Goal: Information Seeking & Learning: Learn about a topic

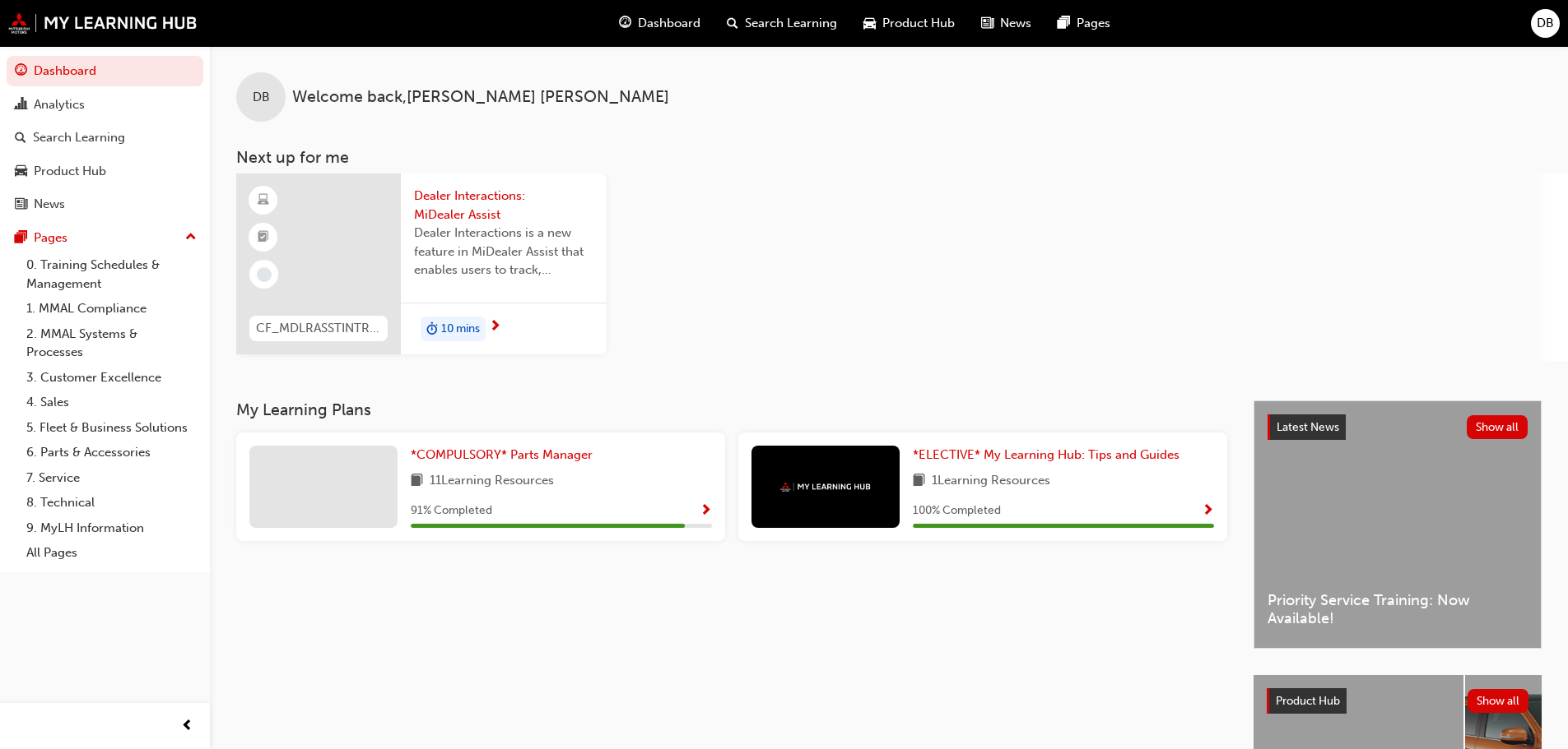
click at [450, 325] on span "10 mins" at bounding box center [461, 329] width 39 height 19
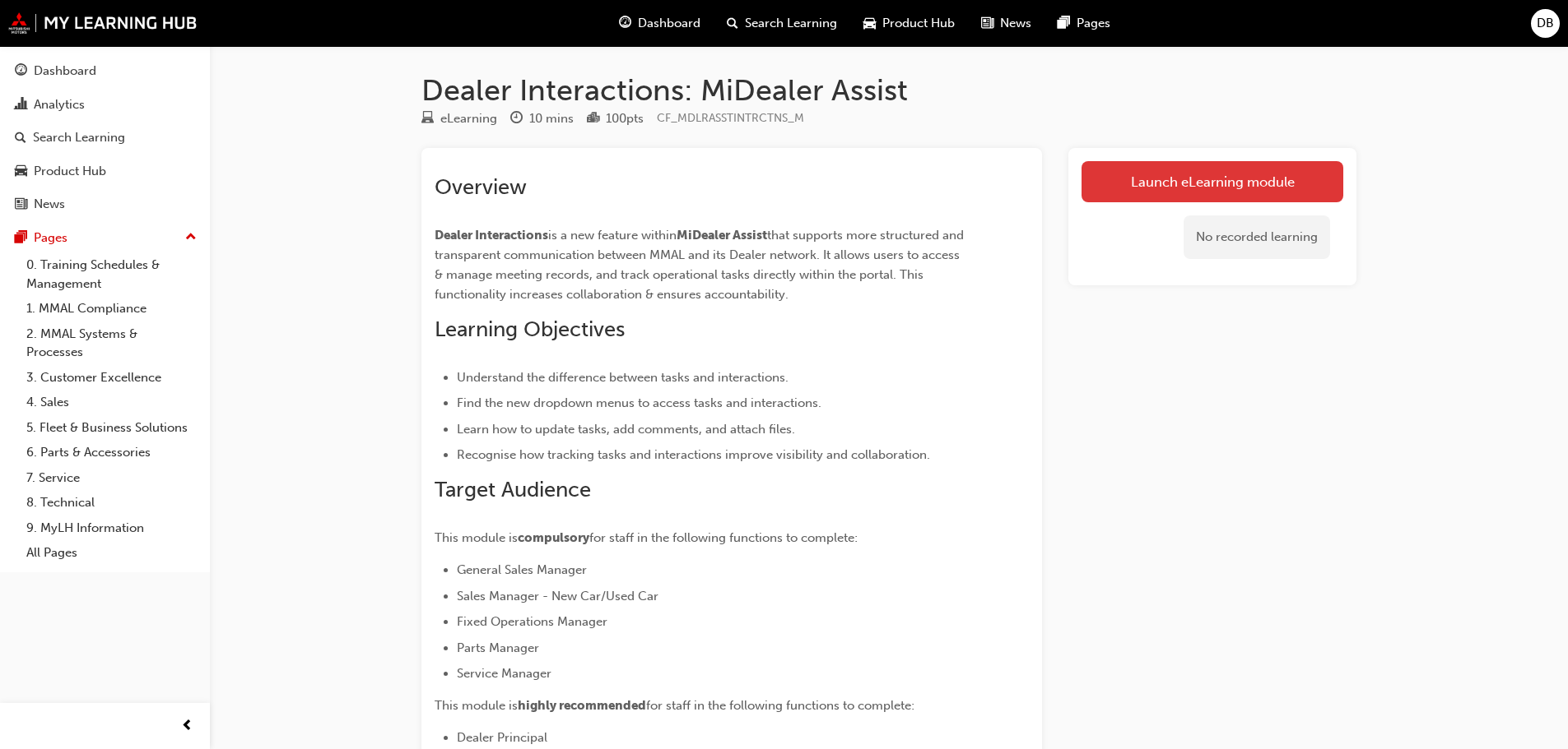
click at [1190, 178] on link "Launch eLearning module" at bounding box center [1212, 181] width 262 height 41
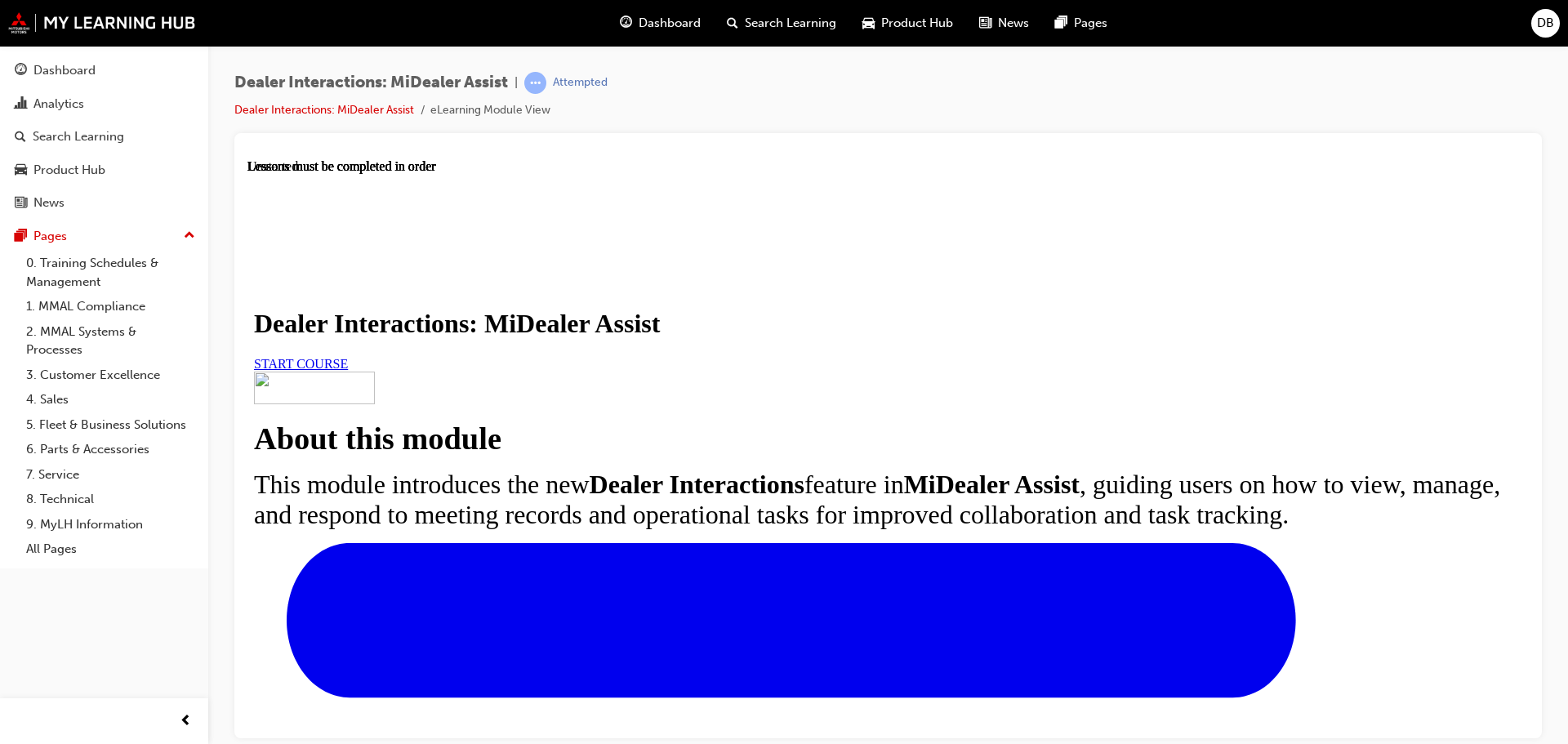
click at [348, 370] on link "START COURSE" at bounding box center [300, 363] width 94 height 14
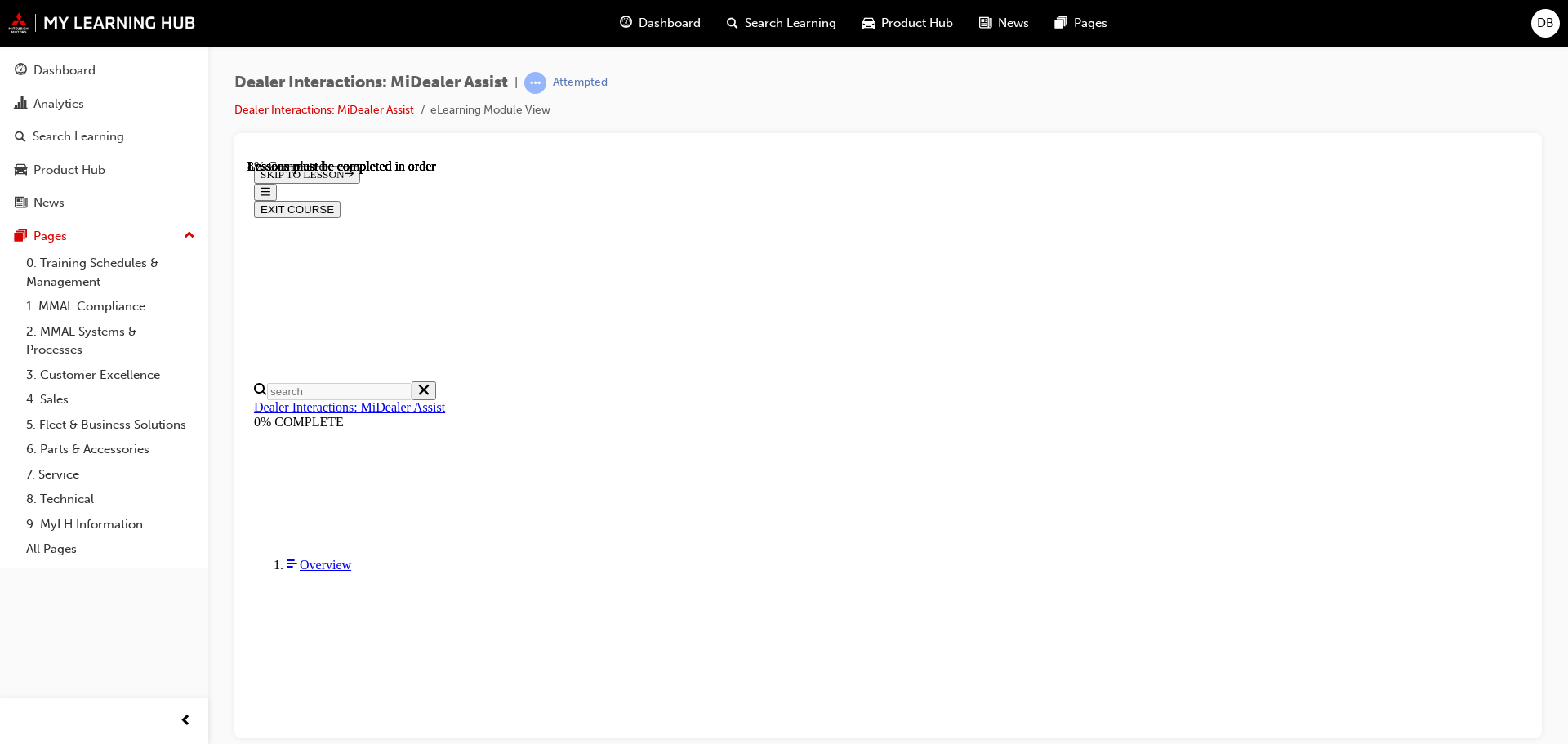
scroll to position [412, 0]
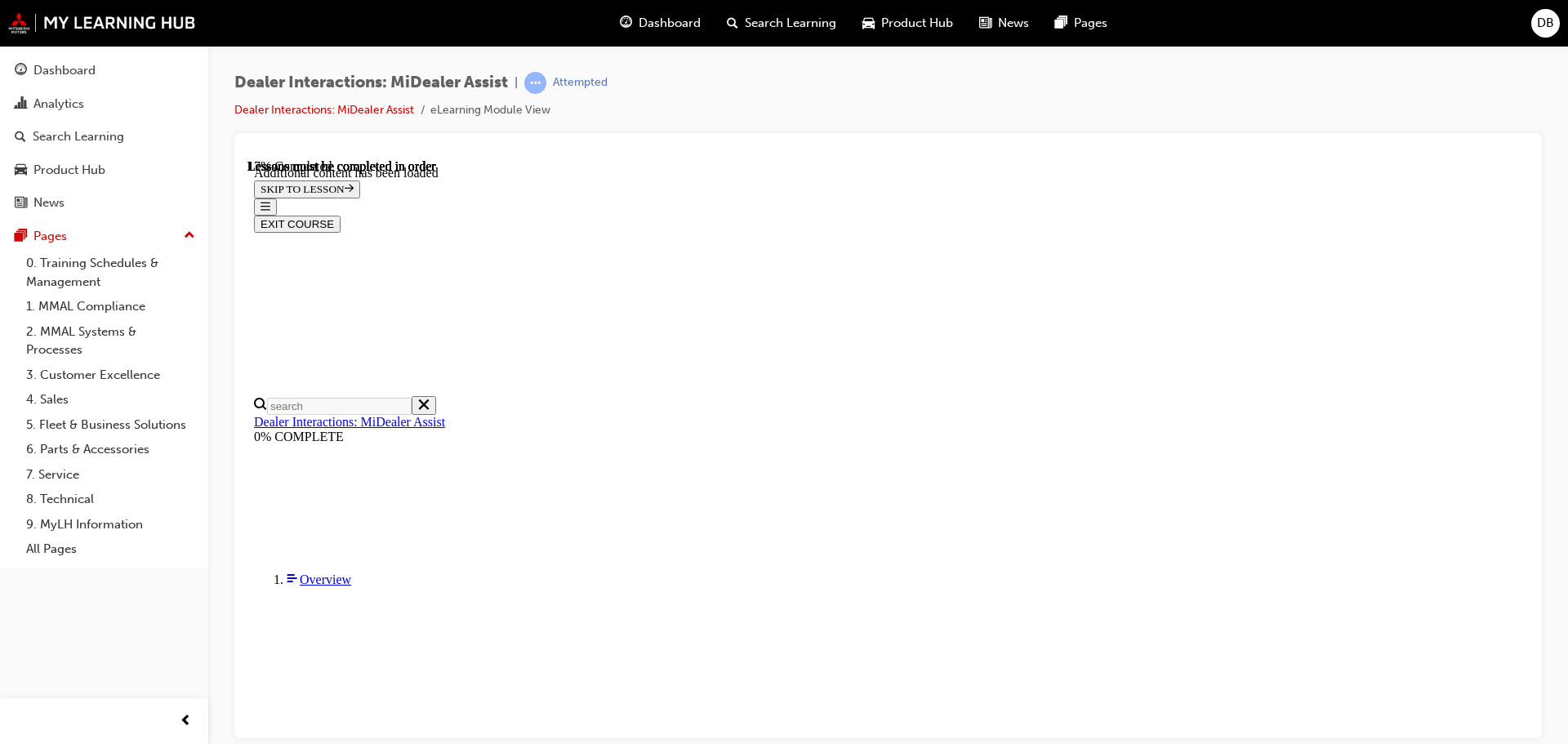
scroll to position [819, 0]
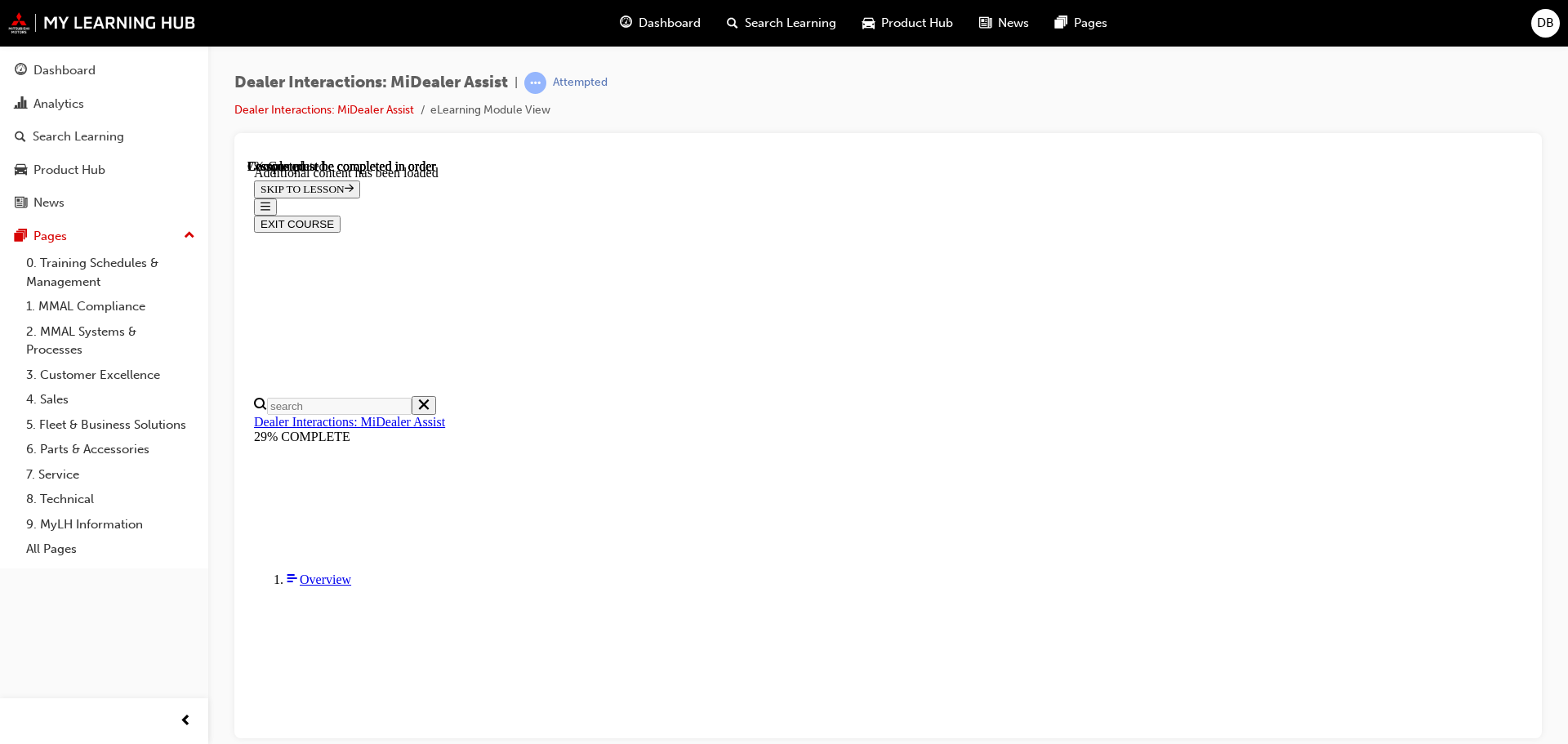
scroll to position [600, 0]
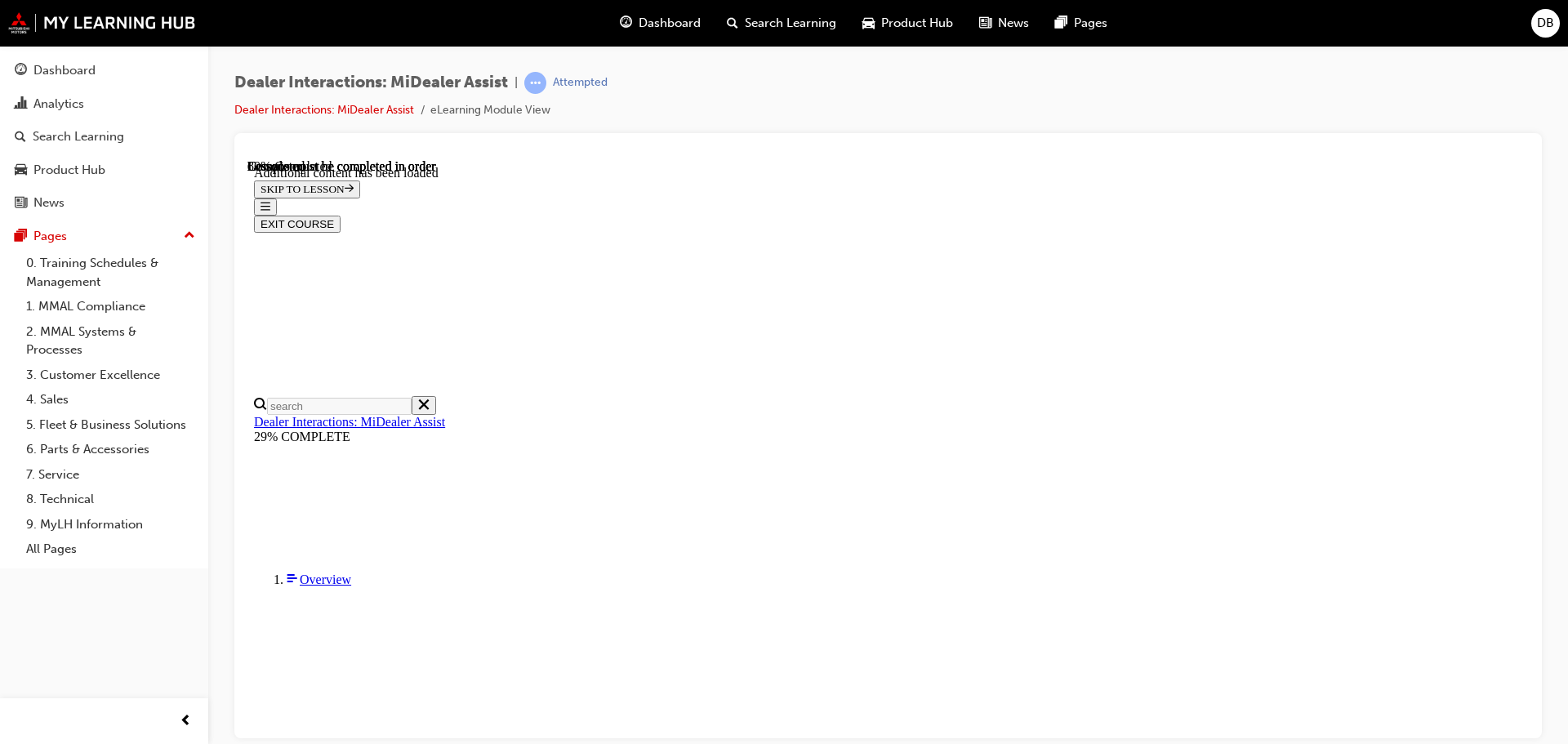
scroll to position [3756, 0]
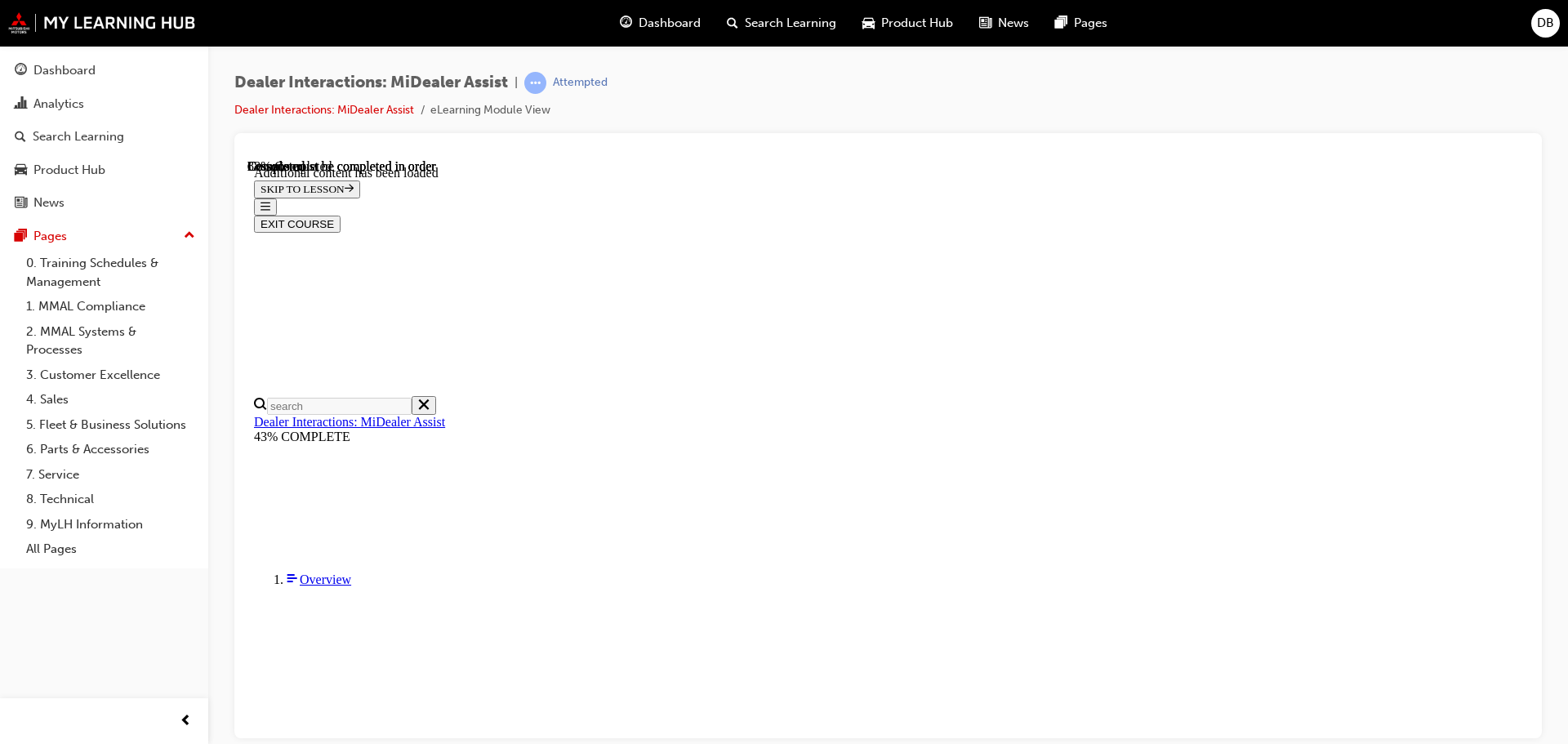
scroll to position [784, 0]
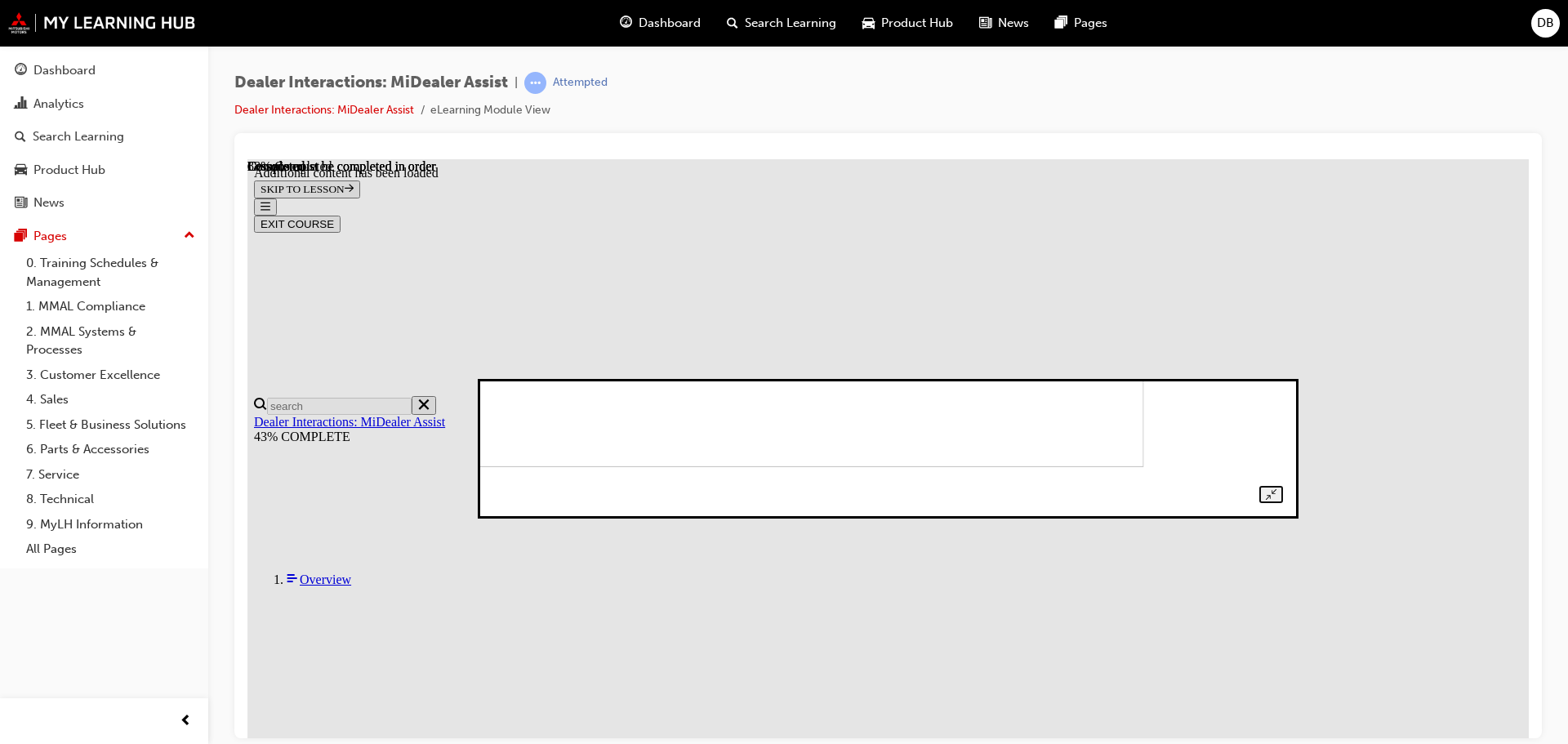
click at [1143, 467] on img at bounding box center [760, 413] width 766 height 104
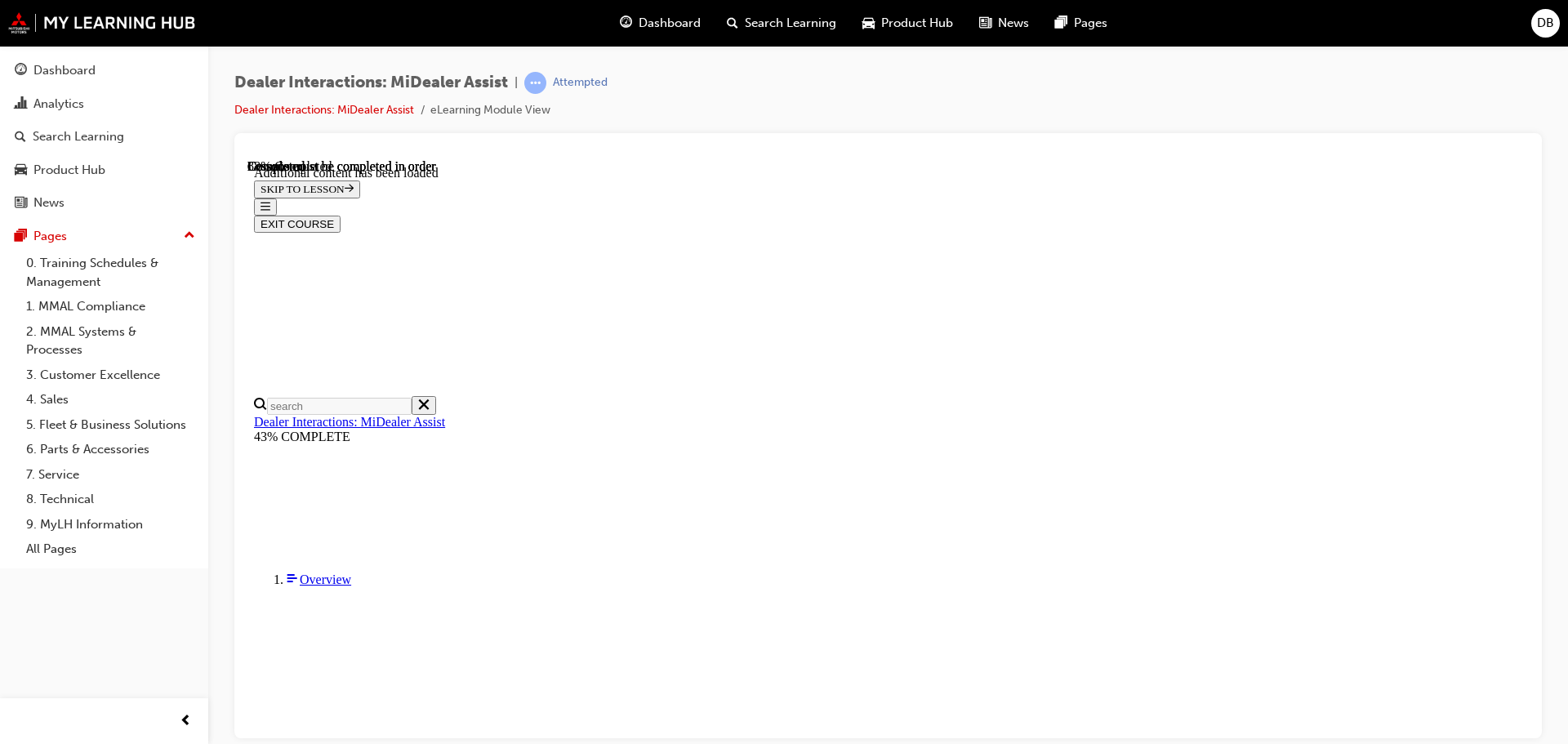
scroll to position [1356, 0]
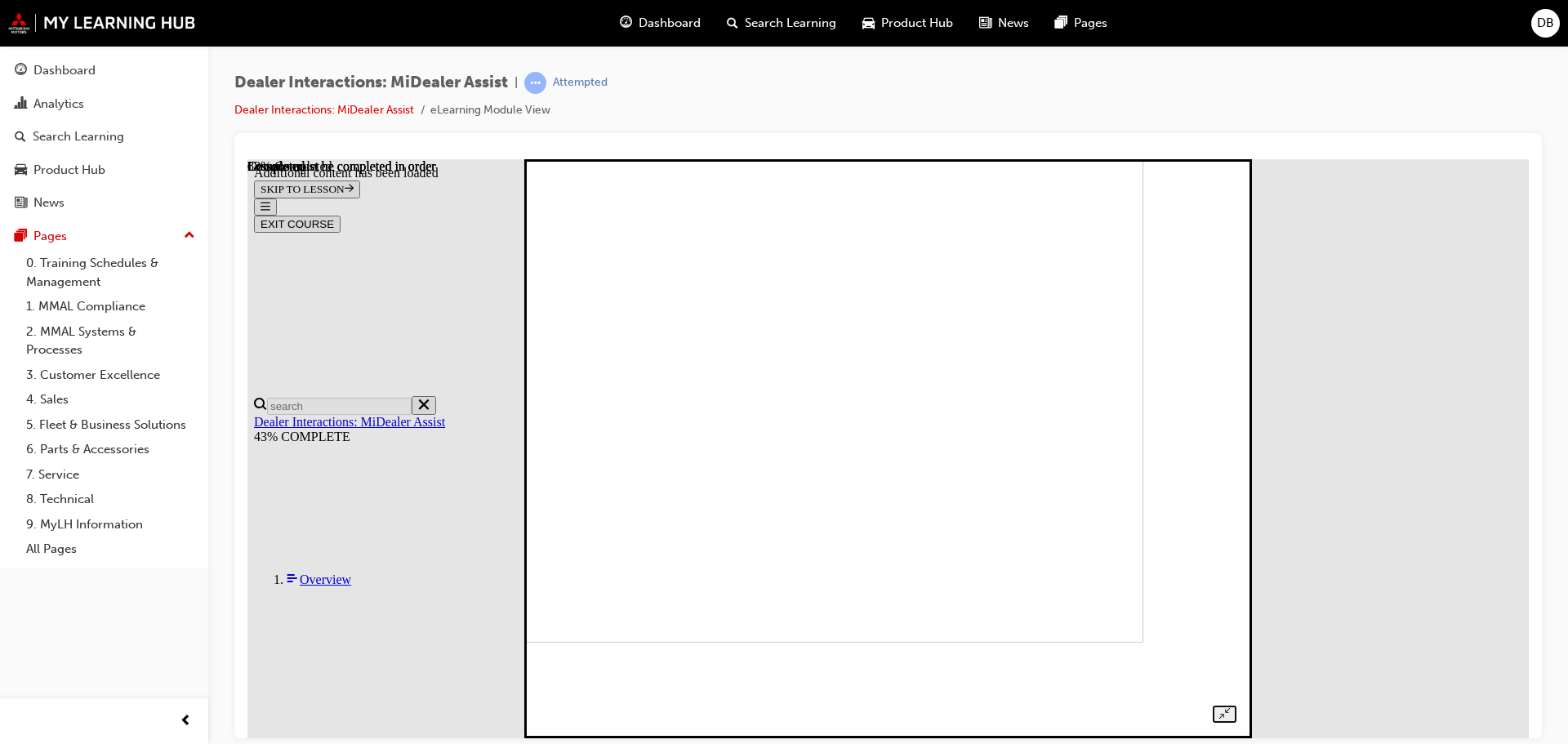
click at [1237, 473] on div at bounding box center [888, 430] width 697 height 584
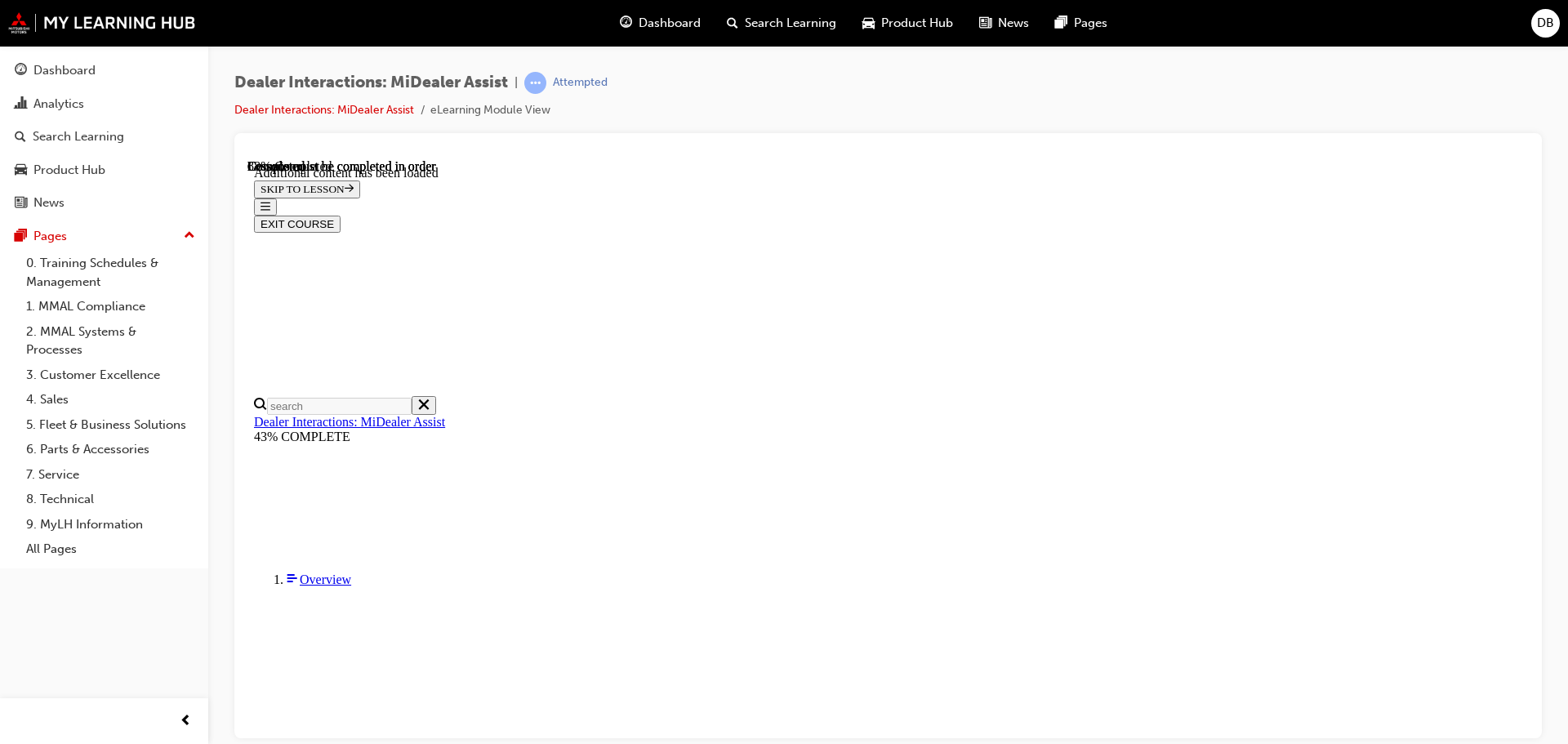
scroll to position [2337, 0]
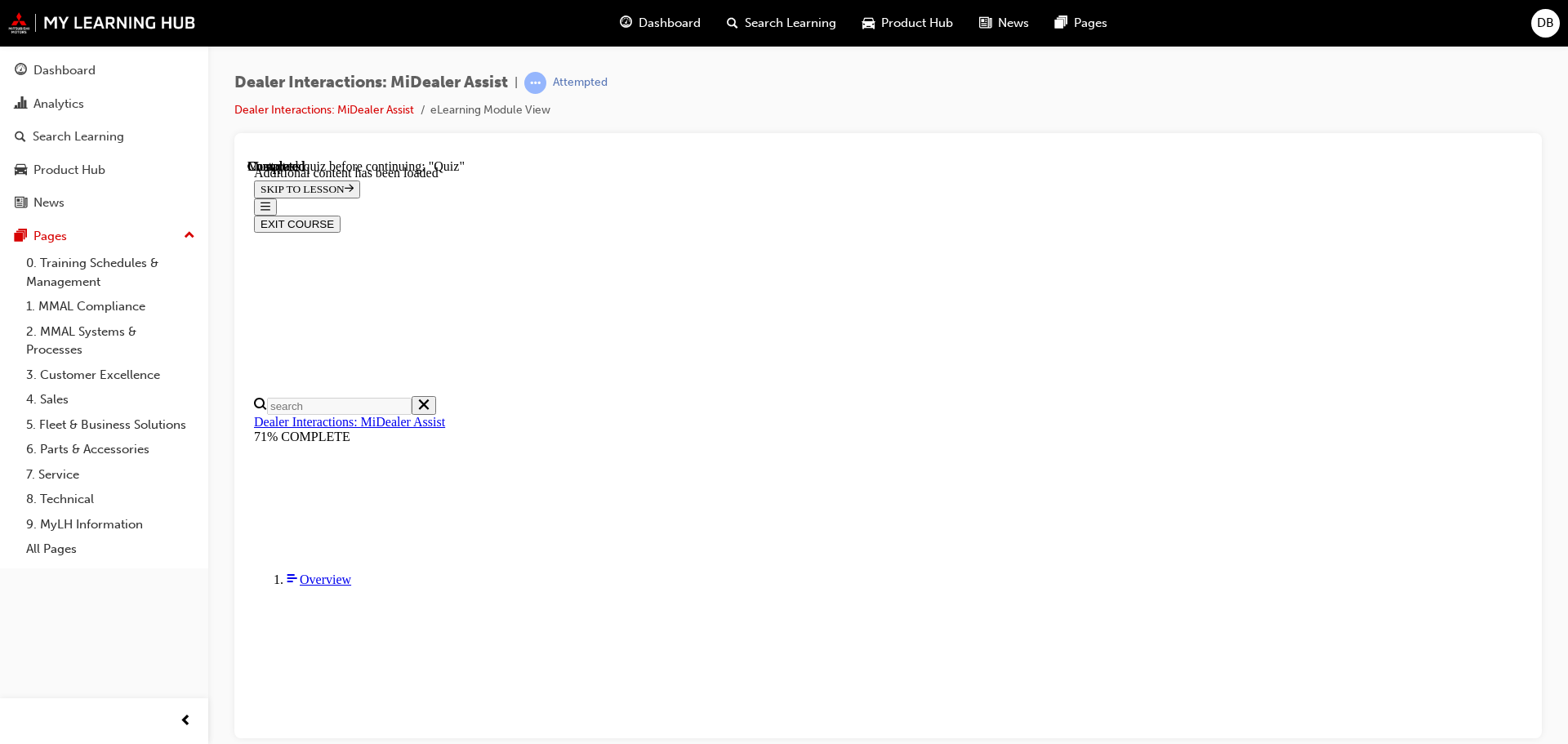
radio input "true"
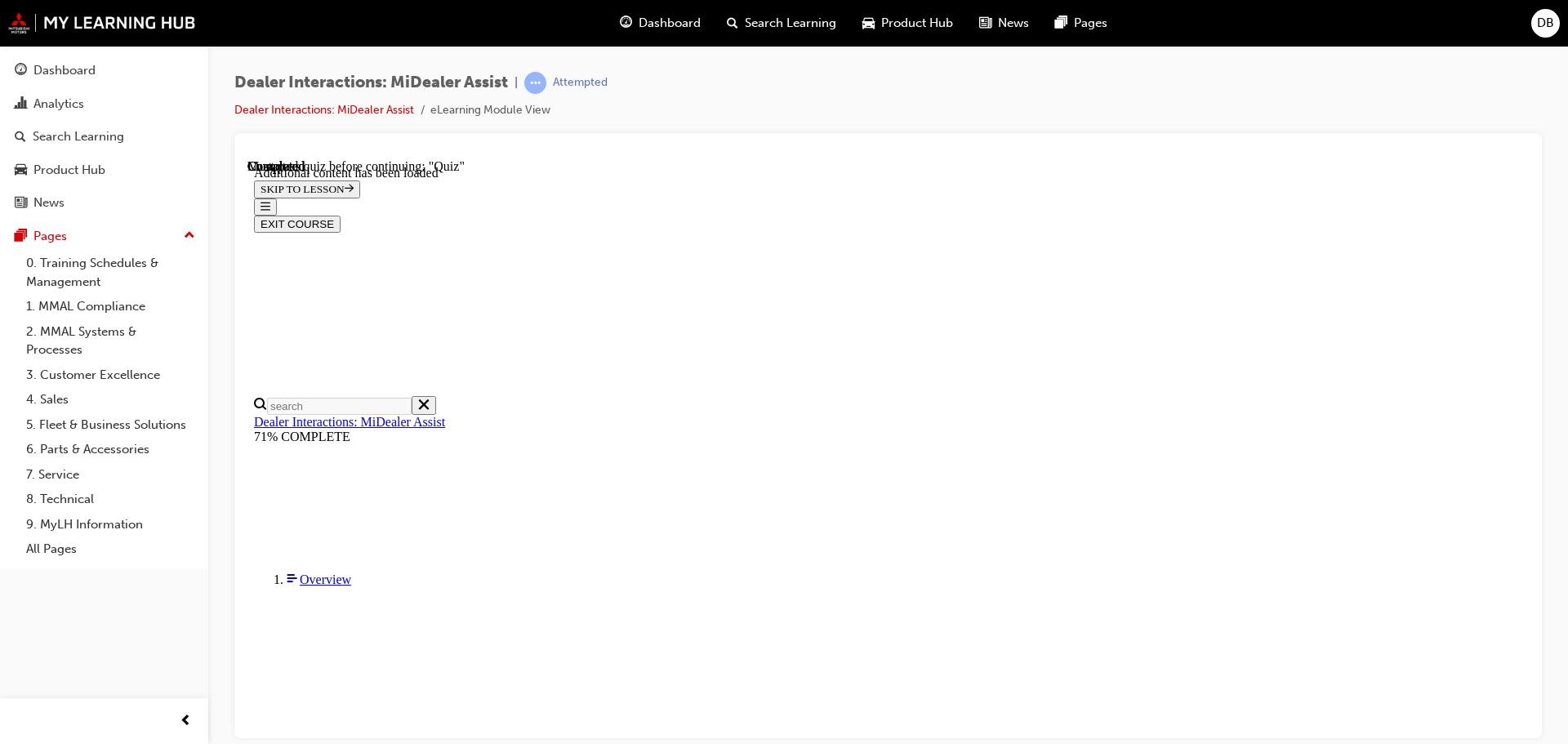
scroll to position [222, 0]
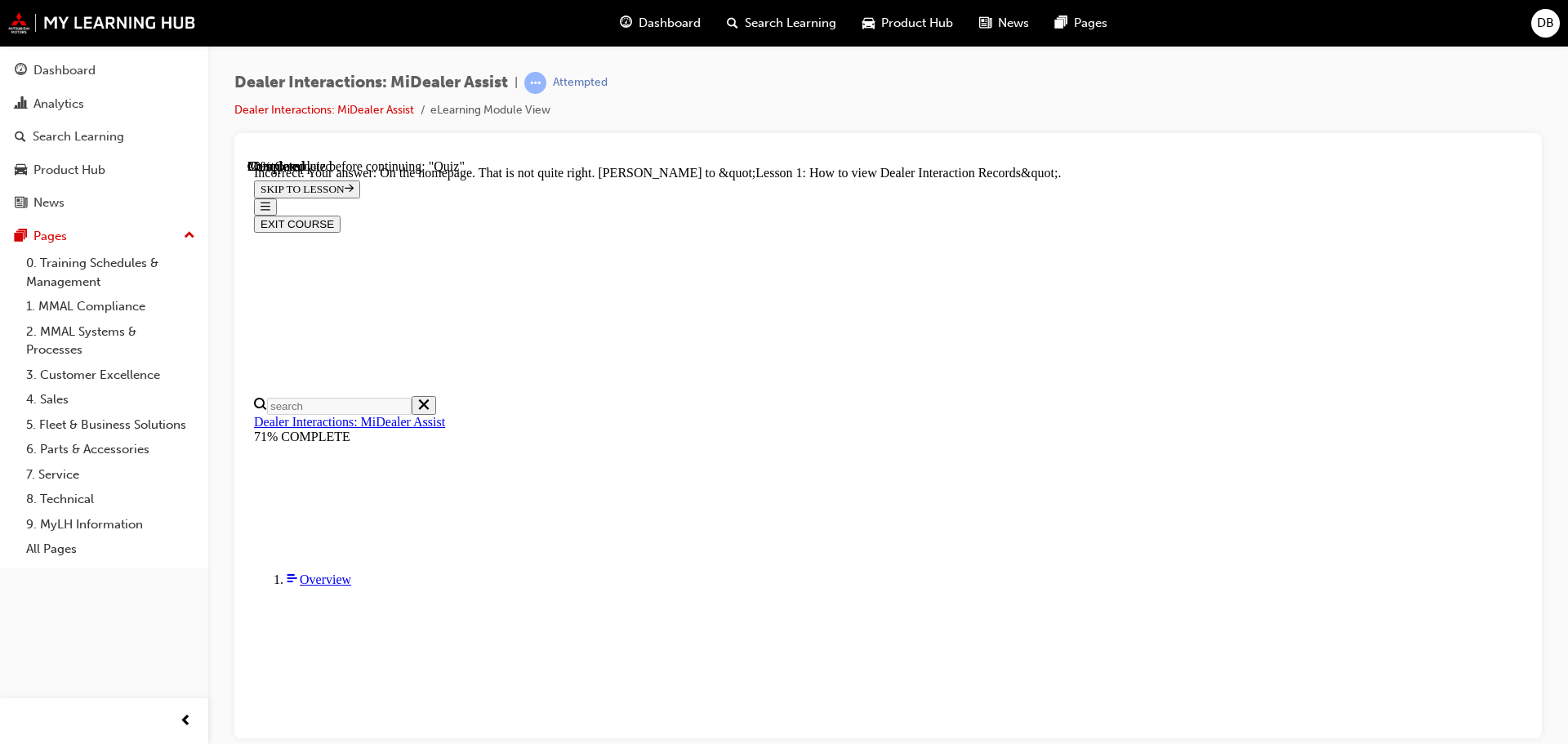
radio input "true"
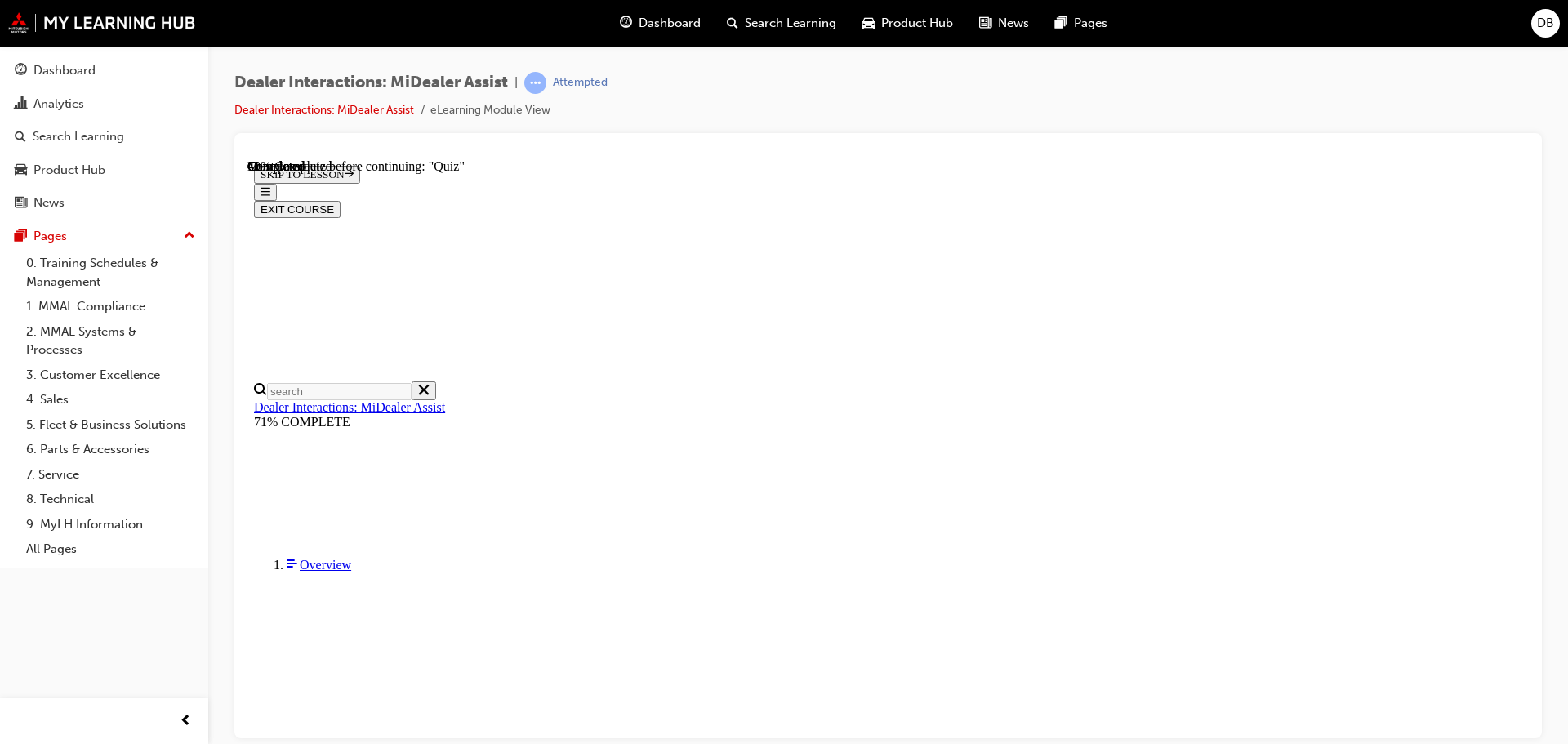
scroll to position [56, 0]
radio input "true"
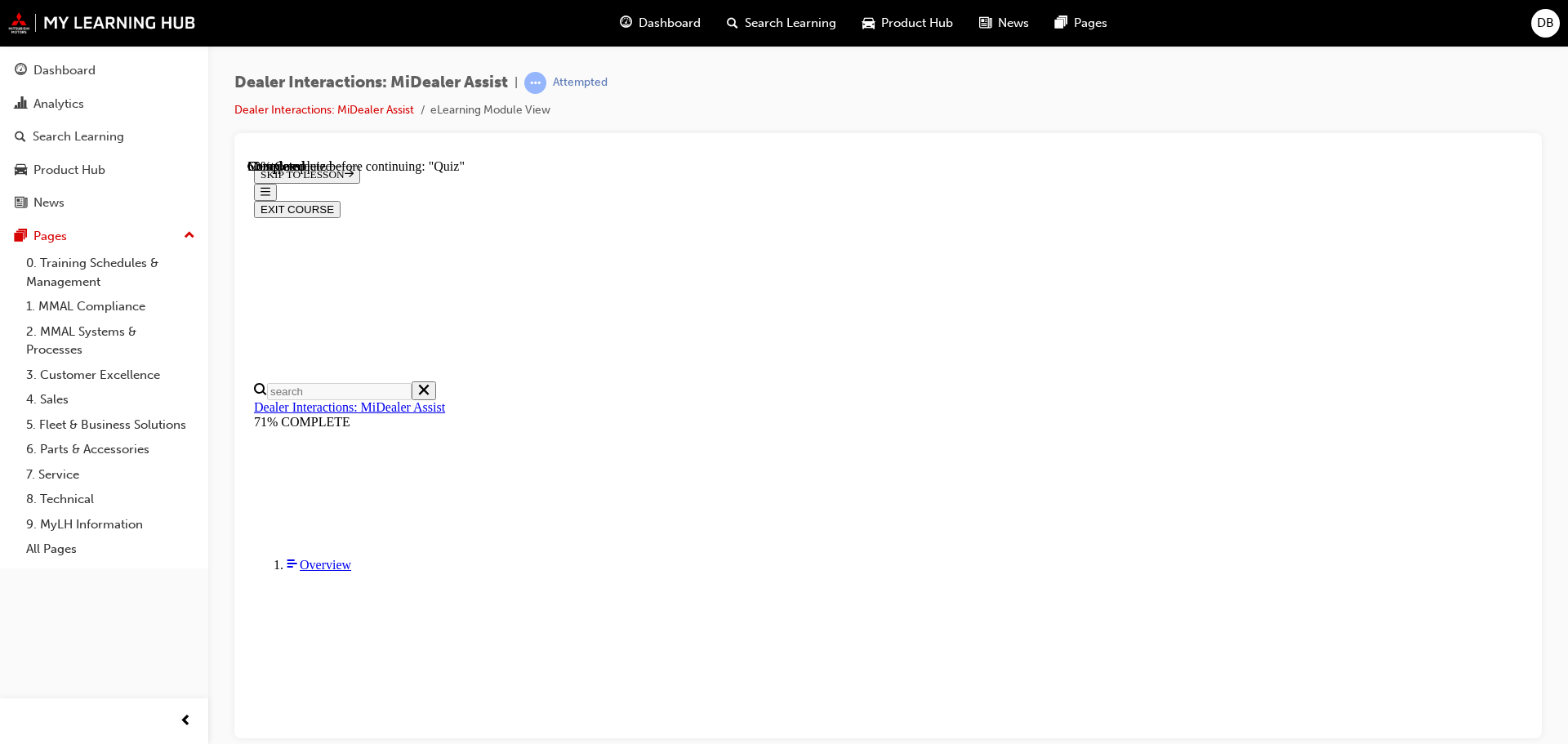
radio input "true"
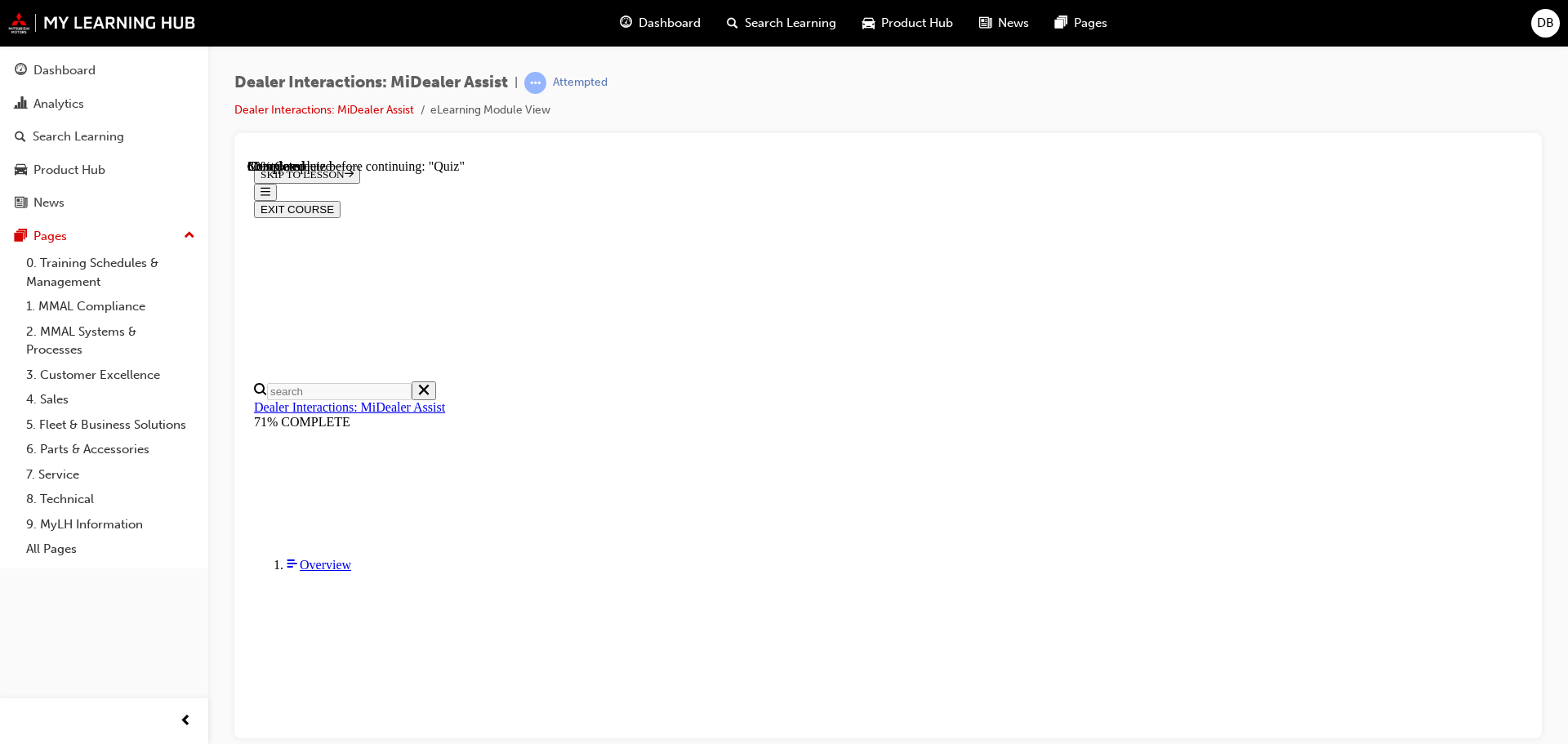
scroll to position [138, 0]
radio input "true"
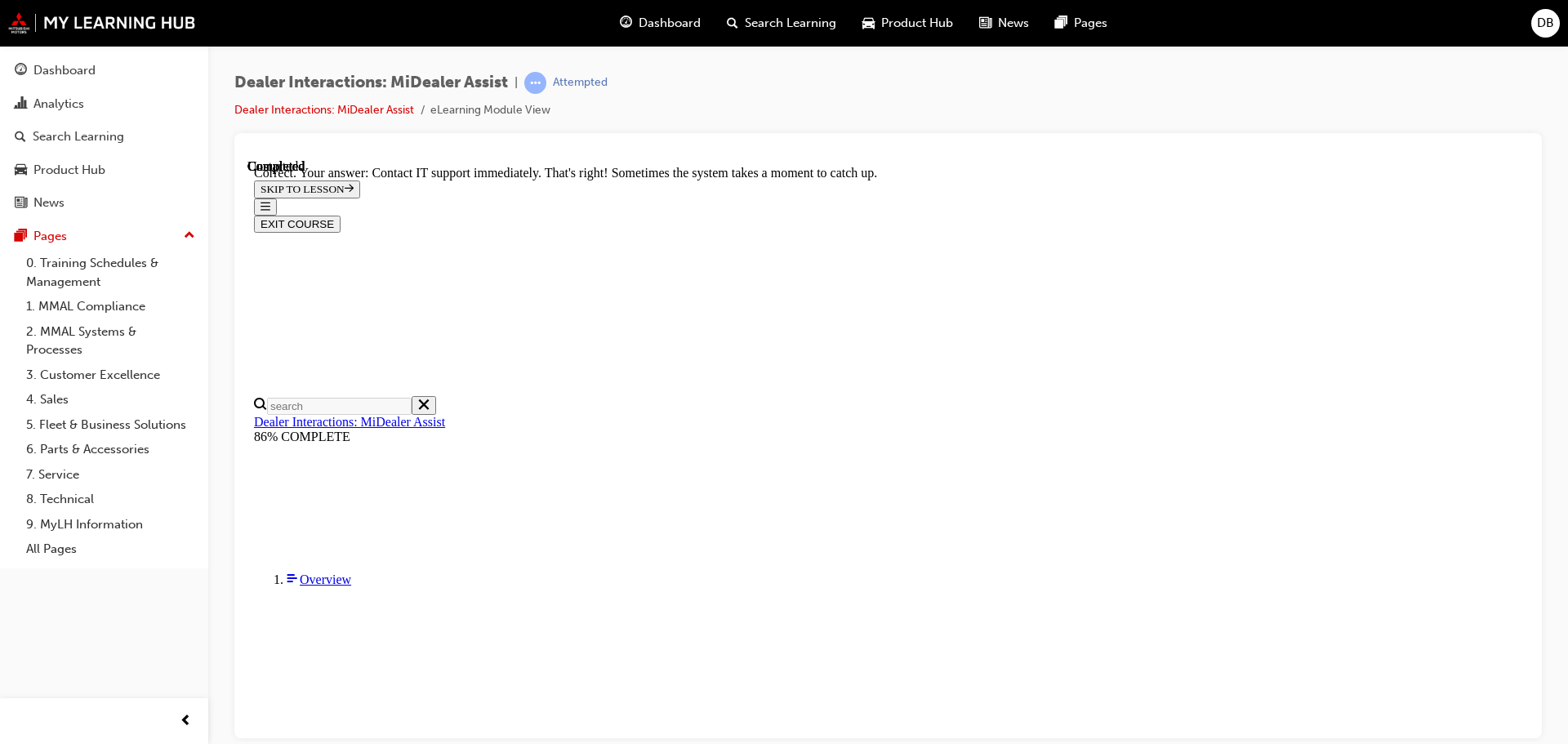
scroll to position [434, 0]
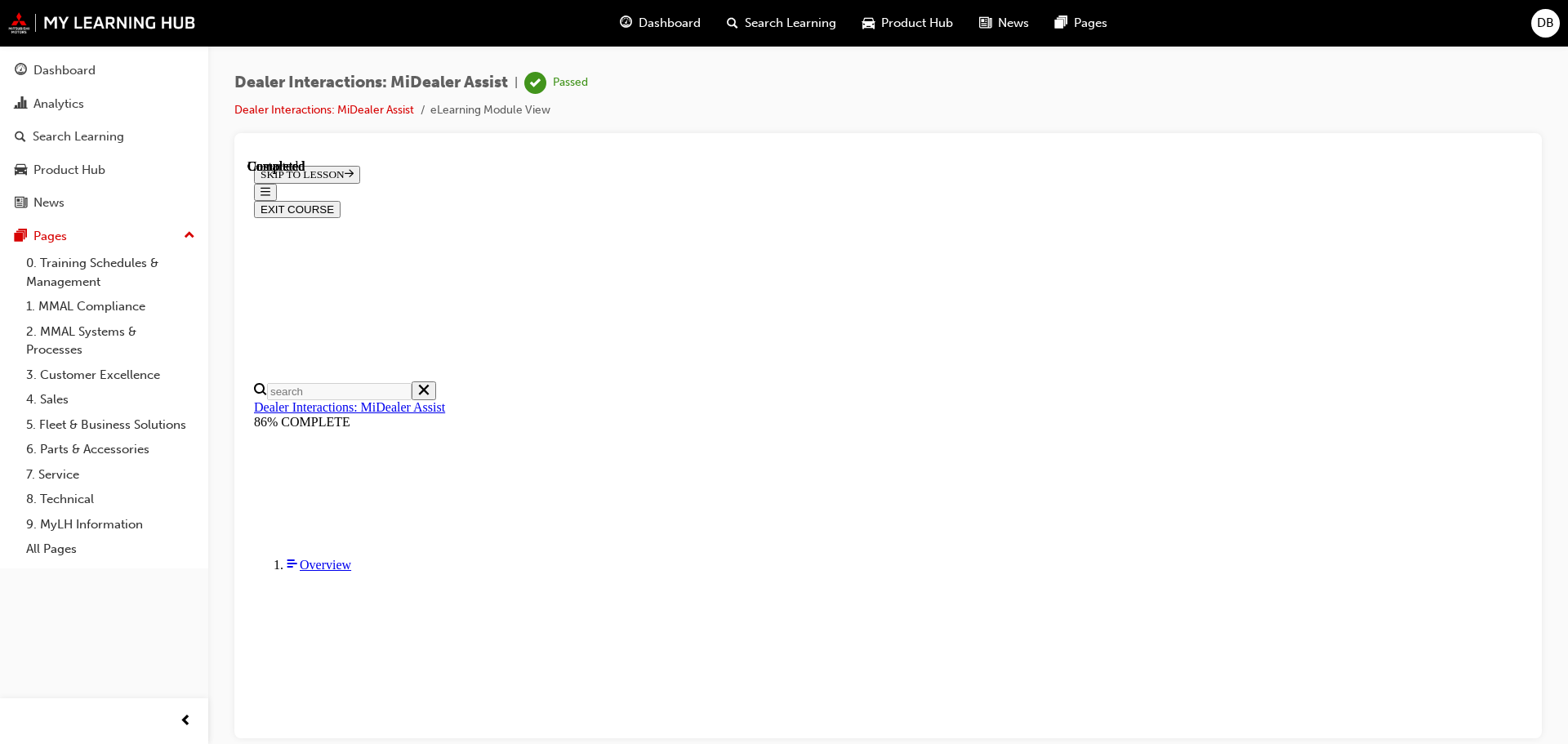
scroll to position [310, 0]
click at [341, 200] on button "EXIT COURSE" at bounding box center [297, 208] width 87 height 17
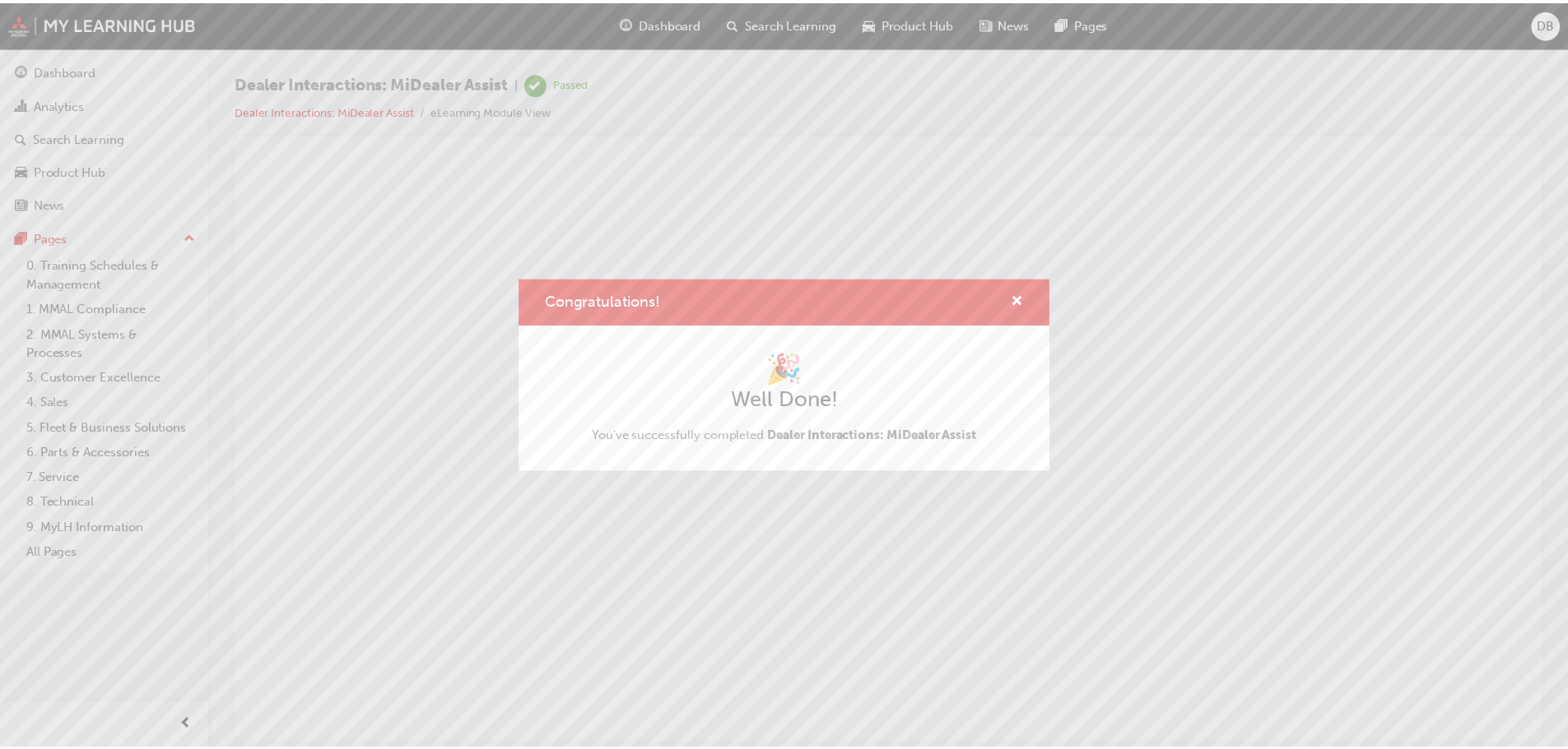
scroll to position [0, 0]
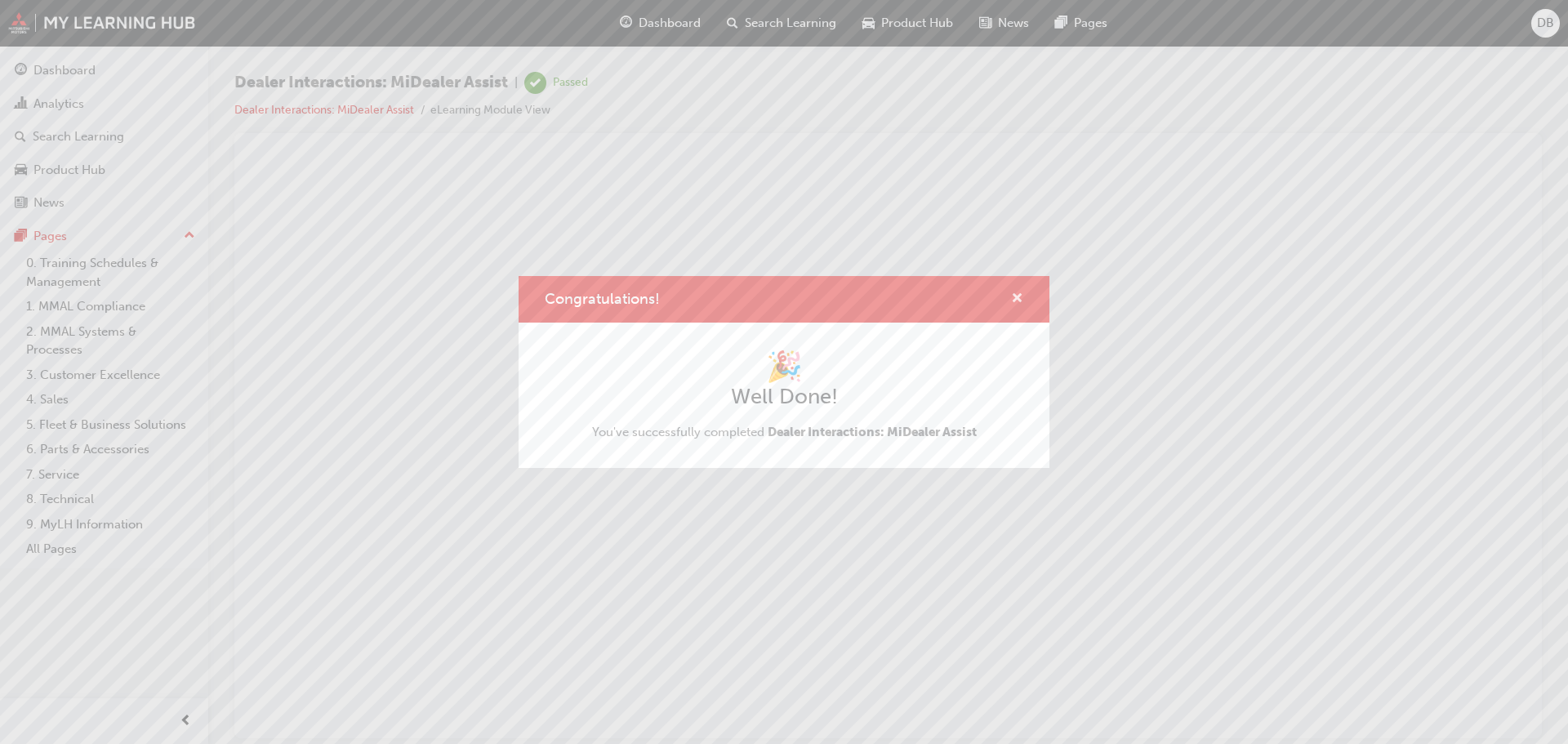
click at [1015, 301] on span "cross-icon" at bounding box center [1017, 300] width 12 height 15
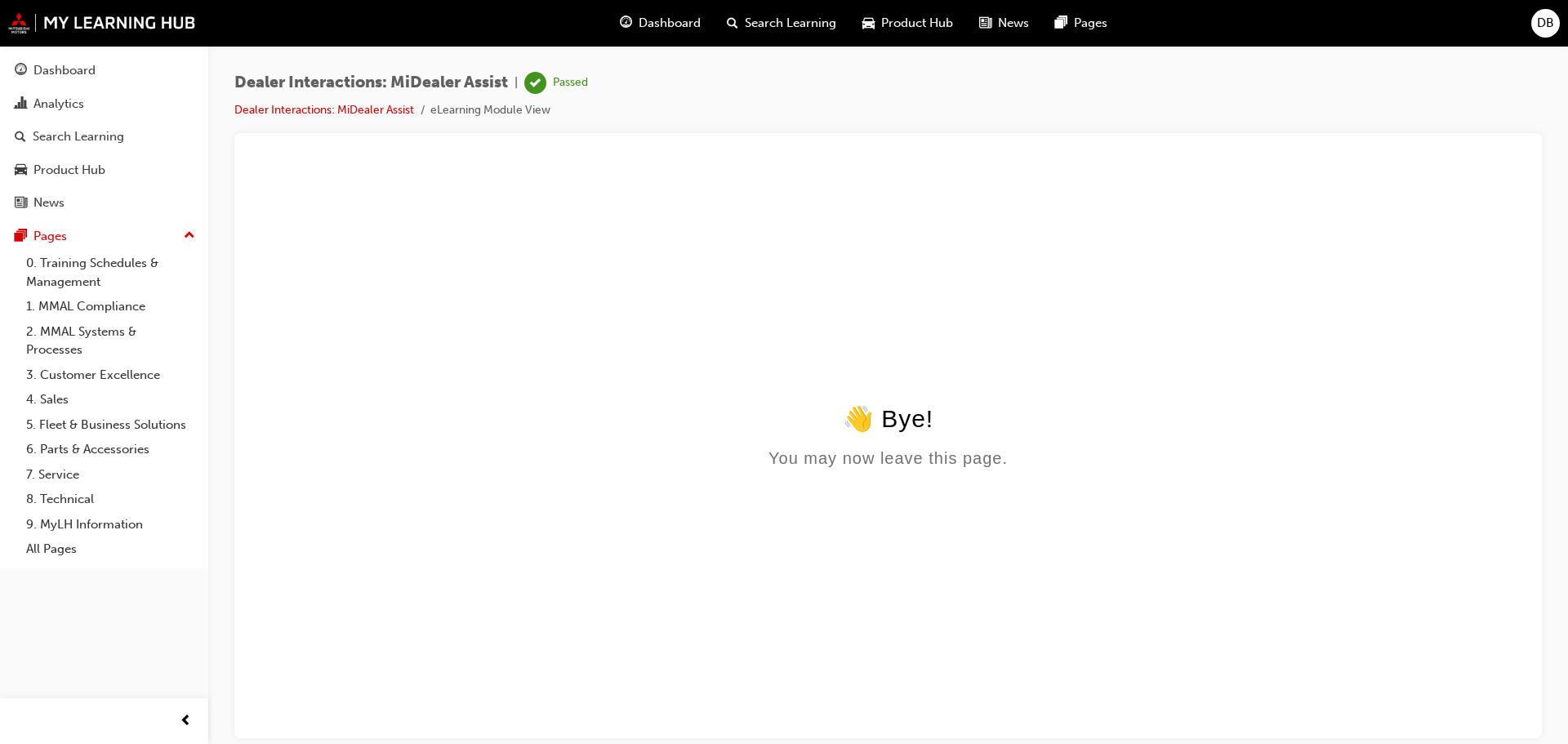
click at [653, 24] on span "Dashboard" at bounding box center [670, 23] width 62 height 19
